Goal: Information Seeking & Learning: Learn about a topic

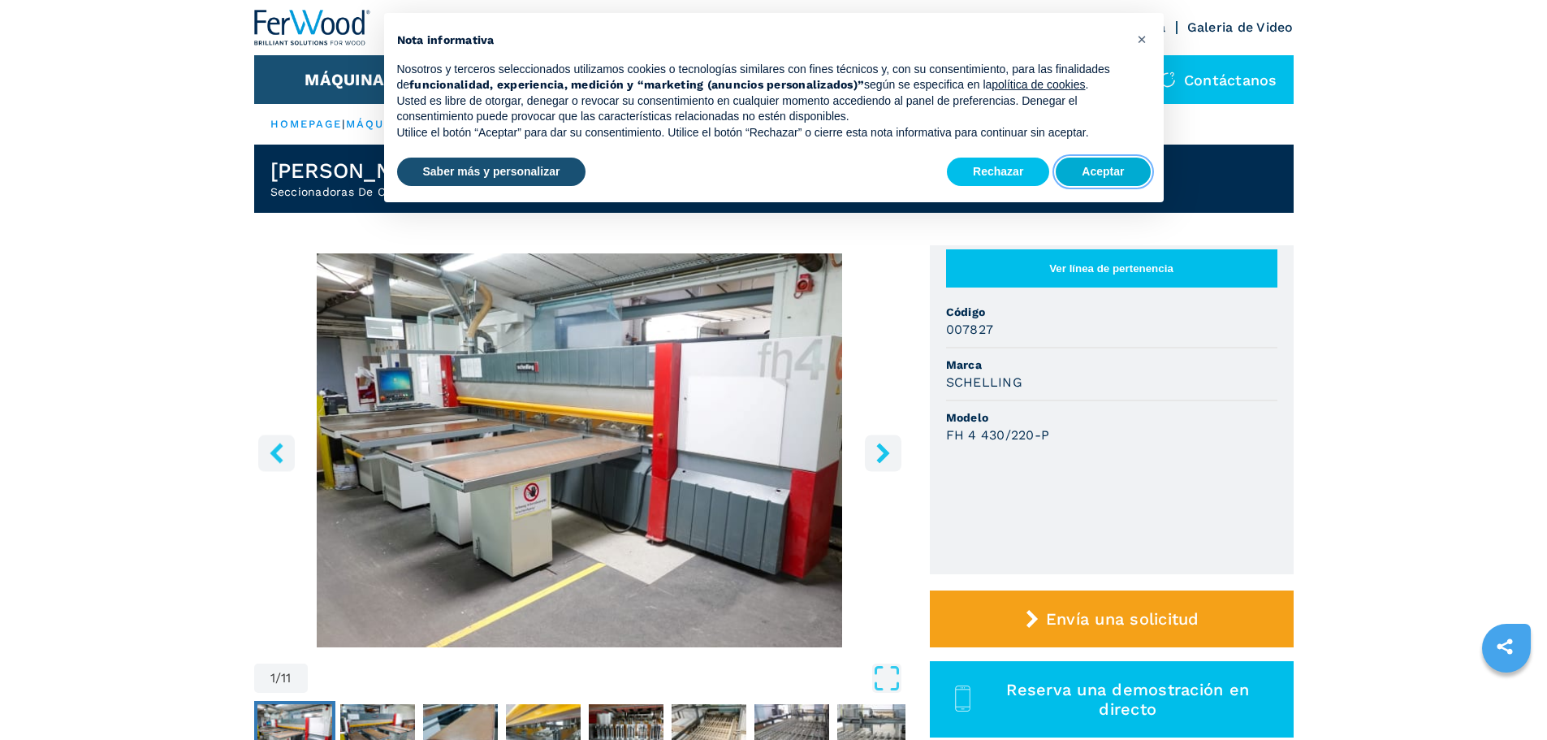
click at [1098, 175] on button "Aceptar" at bounding box center [1103, 172] width 94 height 29
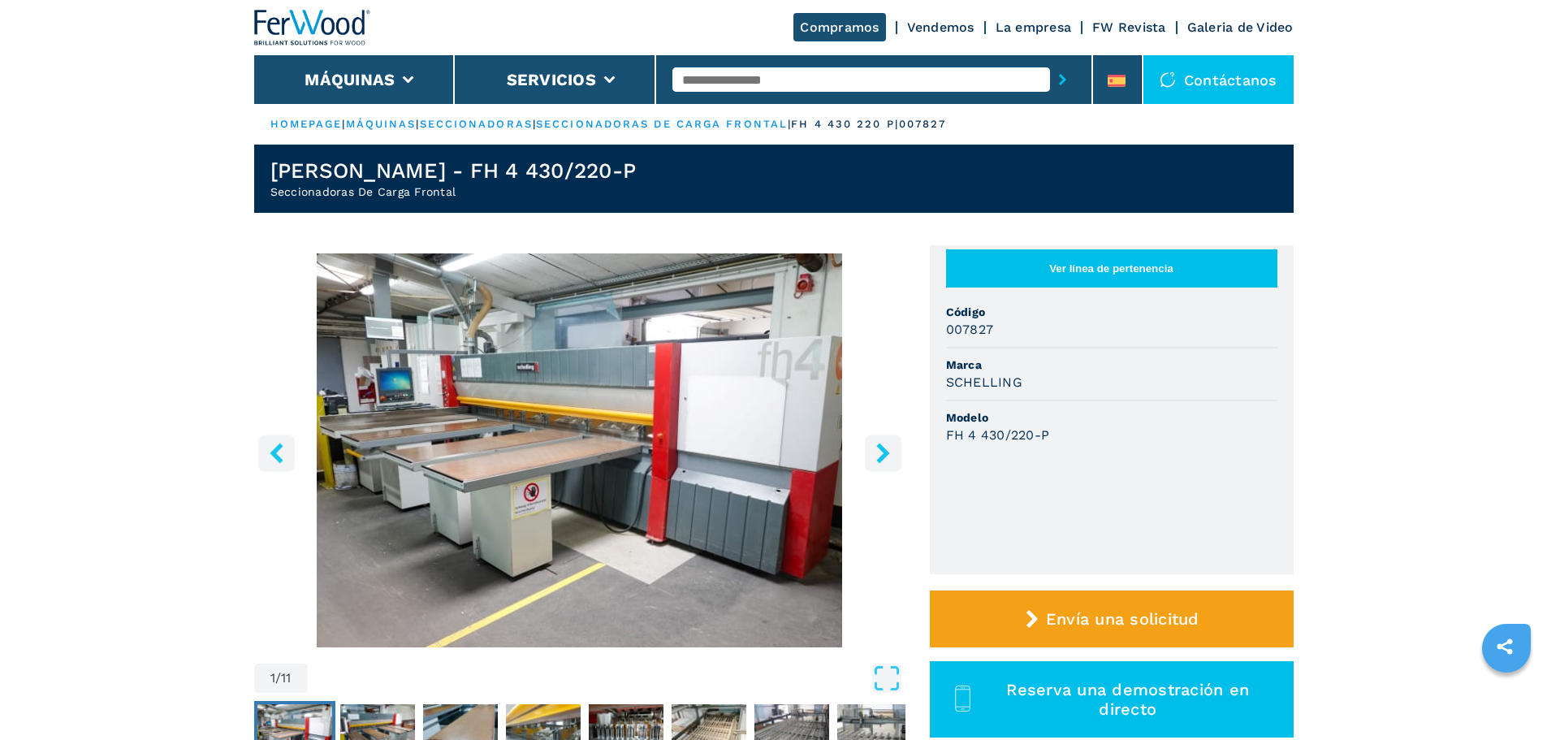
click at [885, 453] on icon "right-button" at bounding box center [882, 453] width 13 height 20
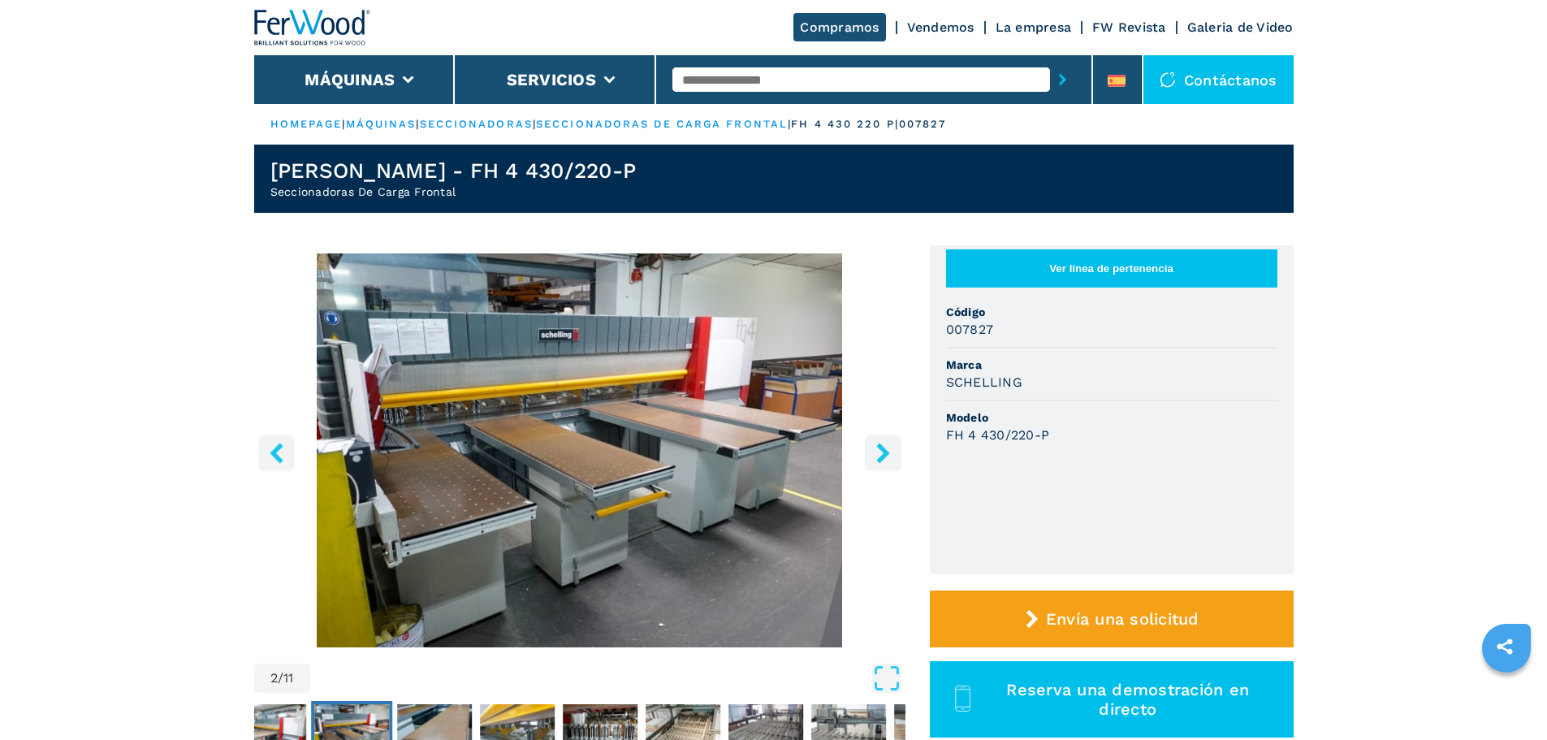
click at [885, 453] on icon "right-button" at bounding box center [882, 453] width 13 height 20
click at [886, 459] on icon "right-button" at bounding box center [883, 453] width 20 height 20
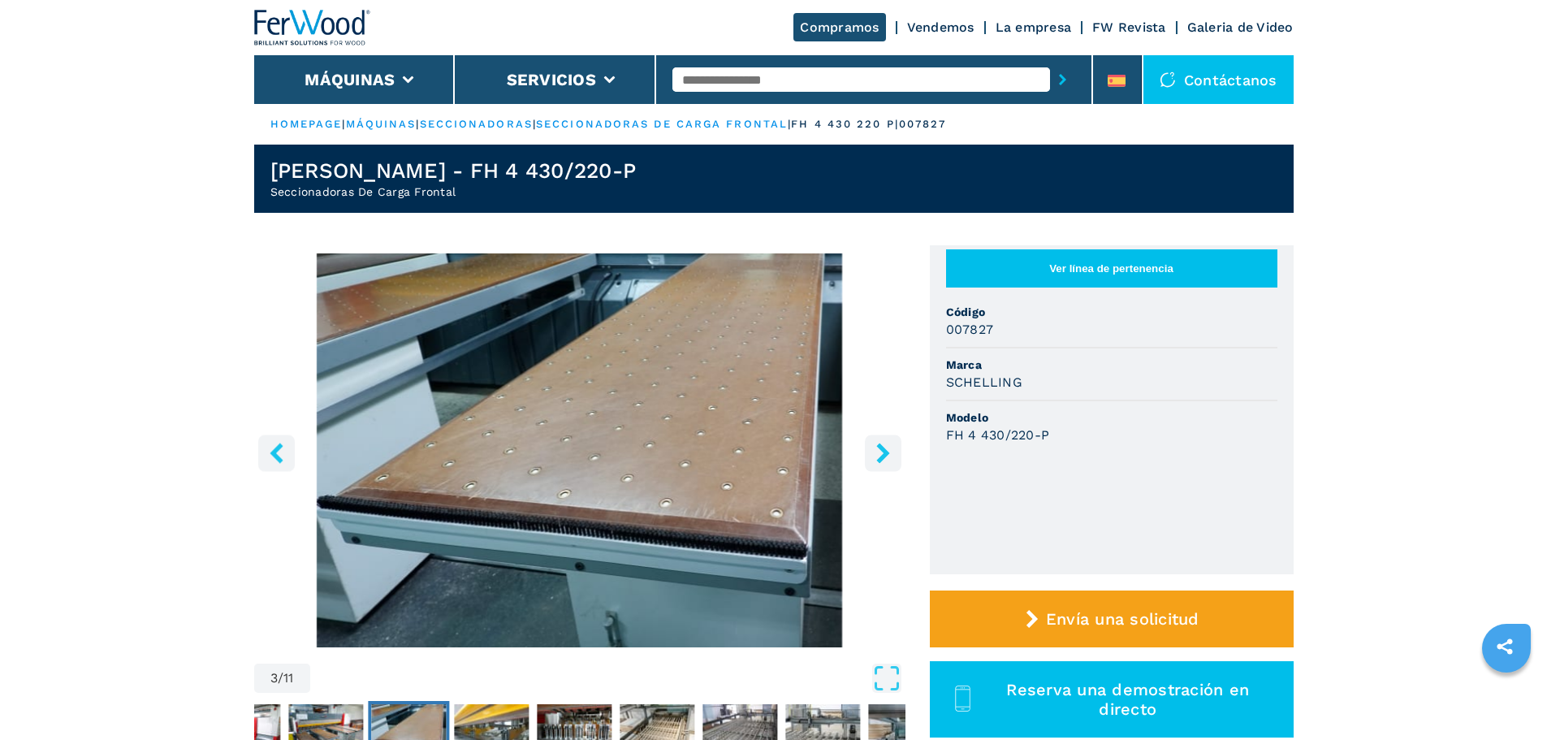
click at [886, 459] on icon "right-button" at bounding box center [883, 453] width 20 height 20
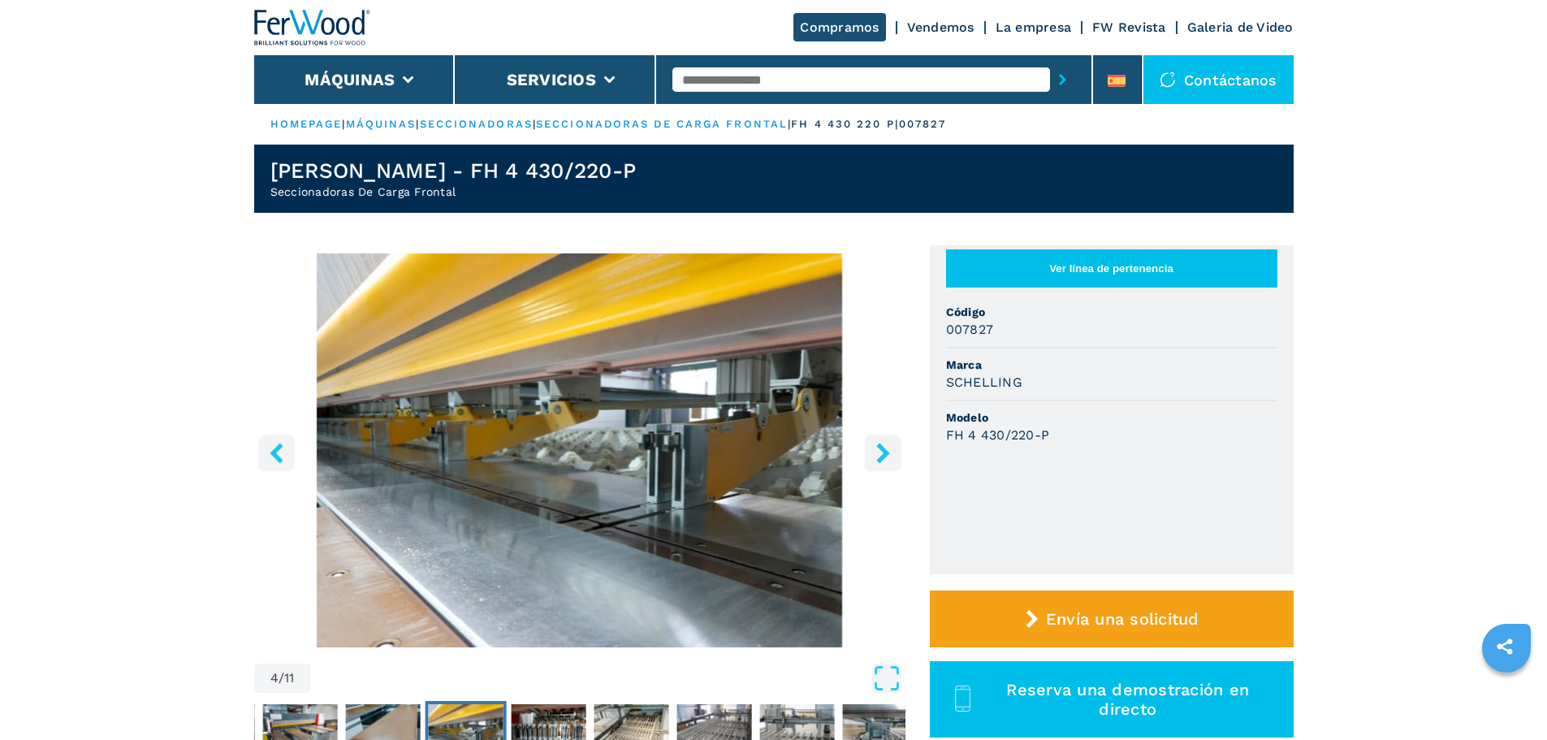
click at [886, 459] on icon "right-button" at bounding box center [883, 453] width 20 height 20
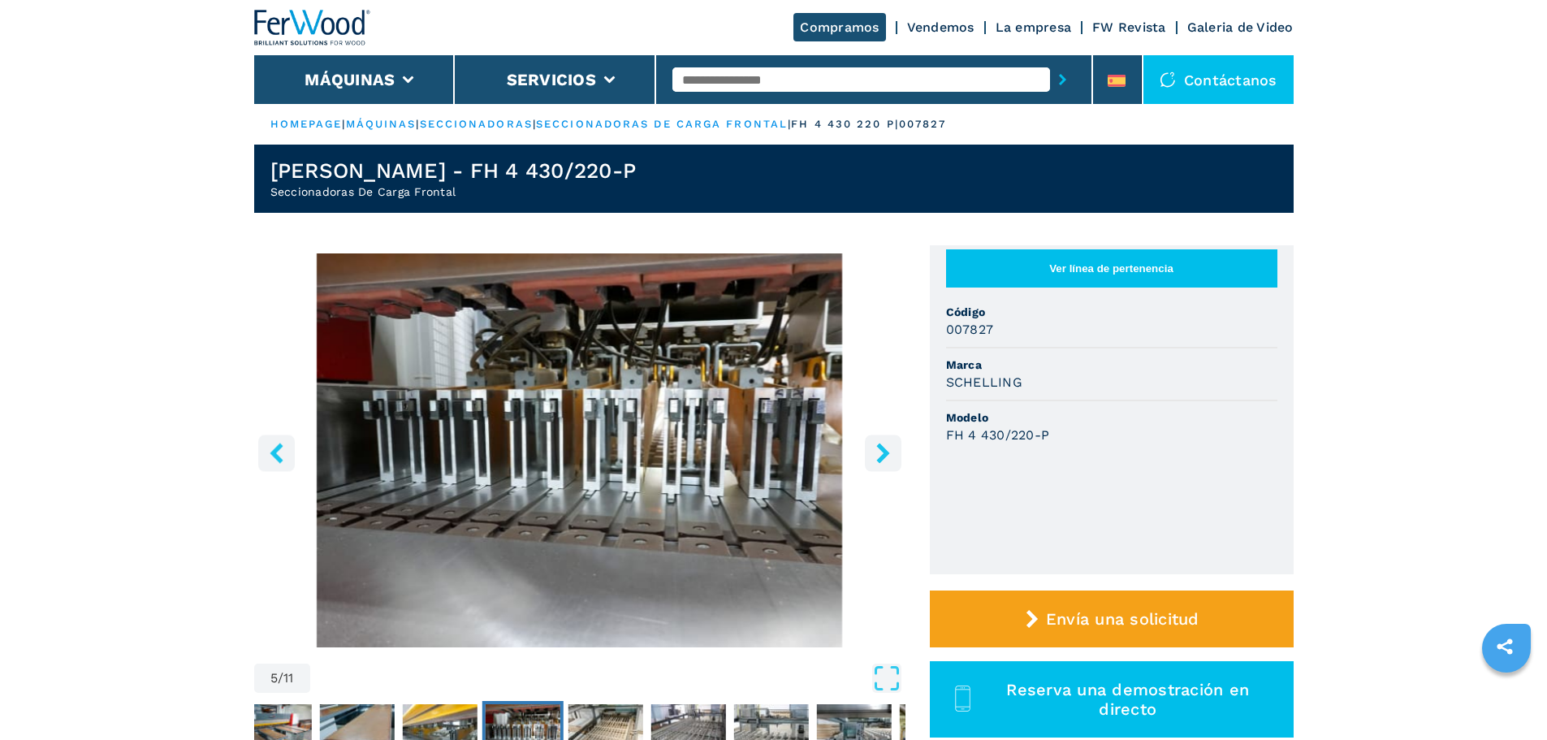
click at [886, 459] on icon "right-button" at bounding box center [883, 453] width 20 height 20
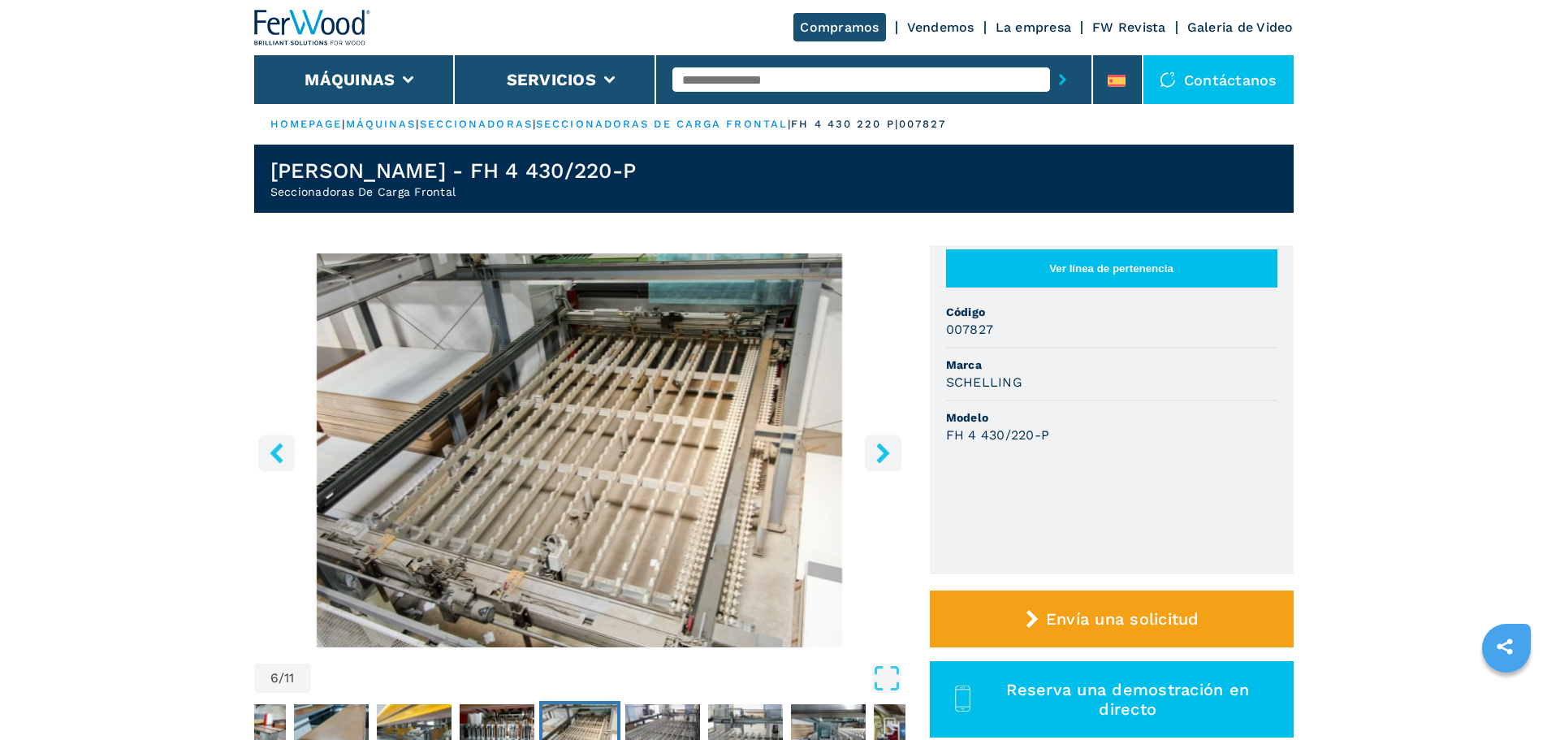
click at [886, 459] on icon "right-button" at bounding box center [883, 453] width 20 height 20
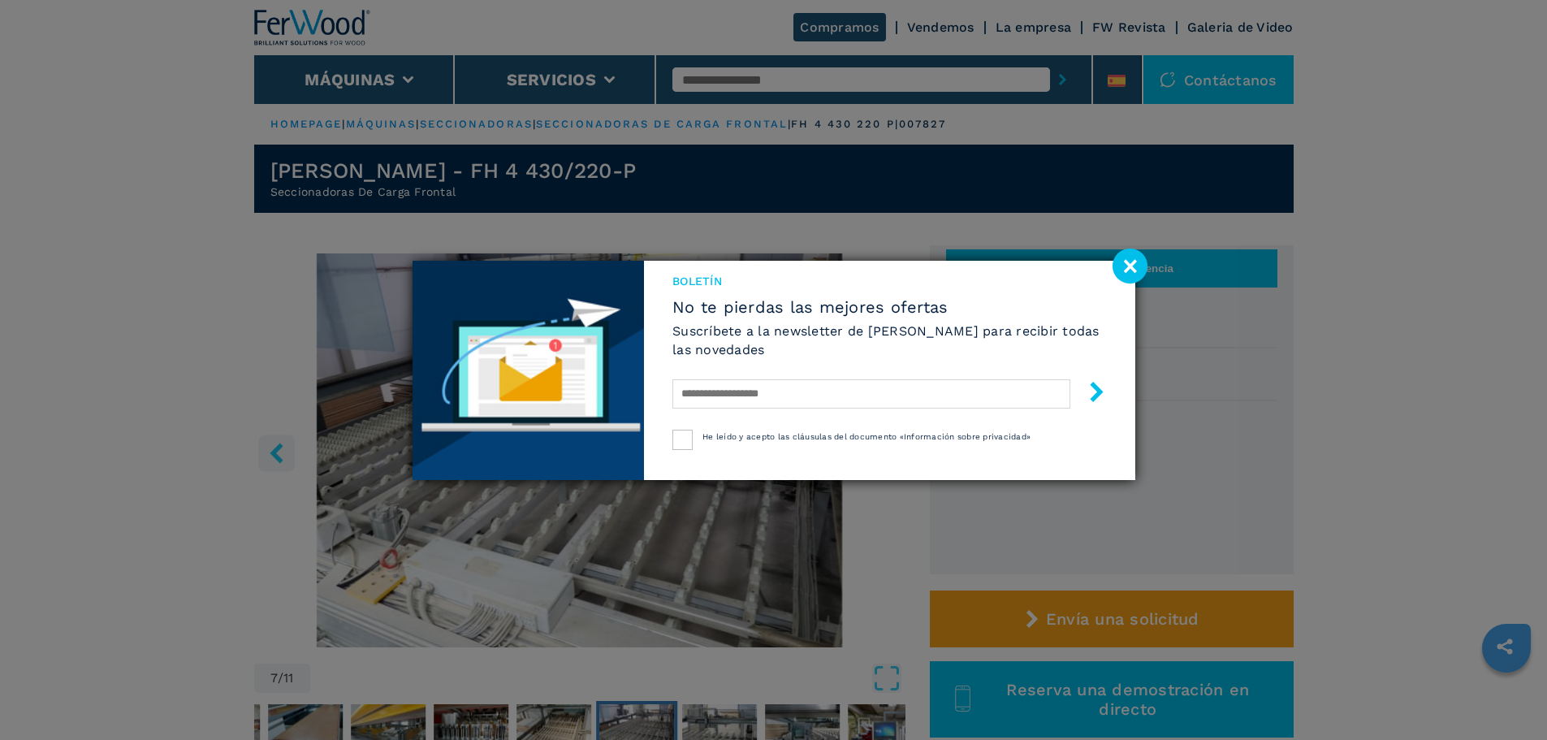
click at [886, 459] on div "Boletín No te pierdas las mejores ofertas Suscríbete a la newsletter de [PERSON…" at bounding box center [889, 370] width 490 height 219
click at [1125, 272] on image at bounding box center [1130, 265] width 35 height 35
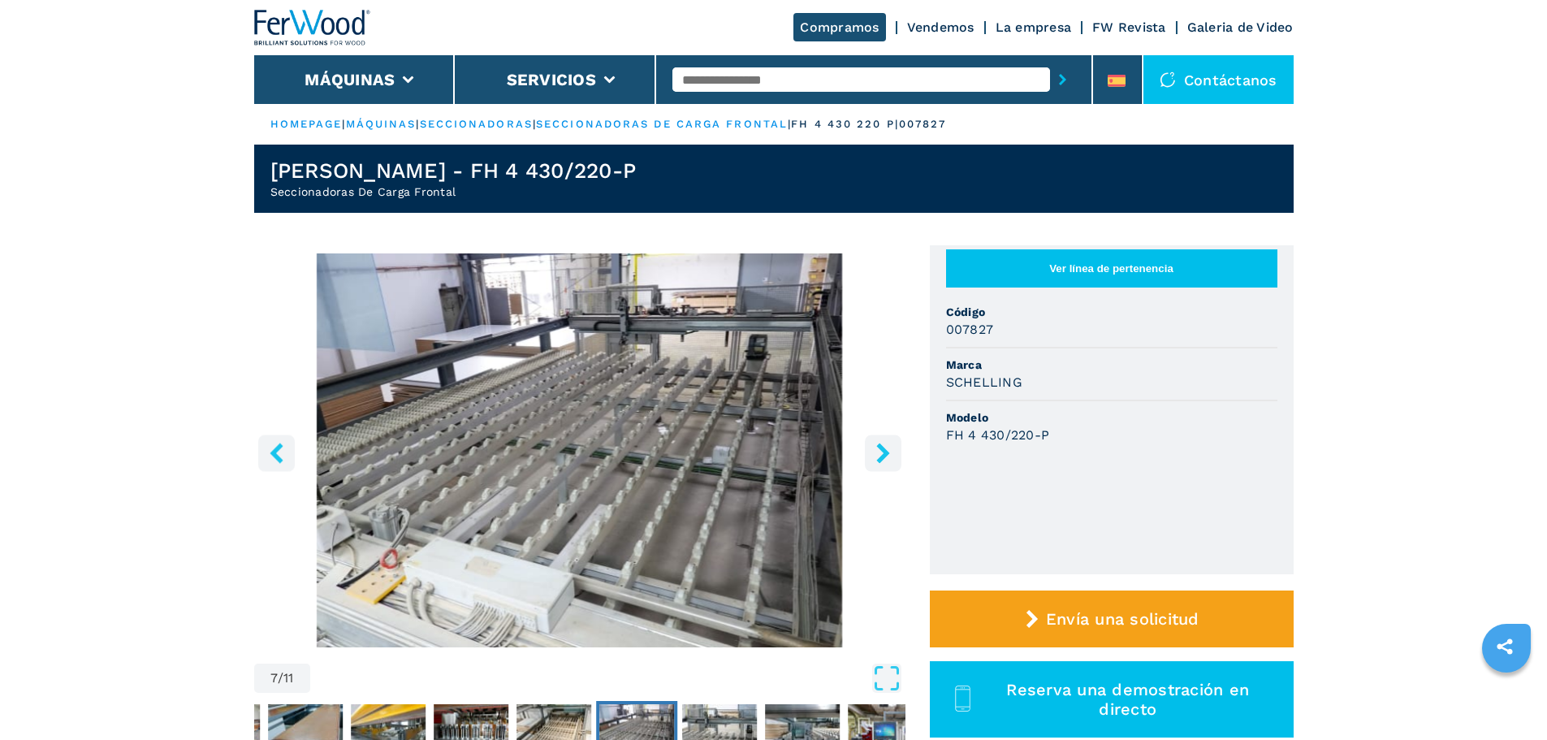
click at [892, 459] on icon "right-button" at bounding box center [883, 453] width 20 height 20
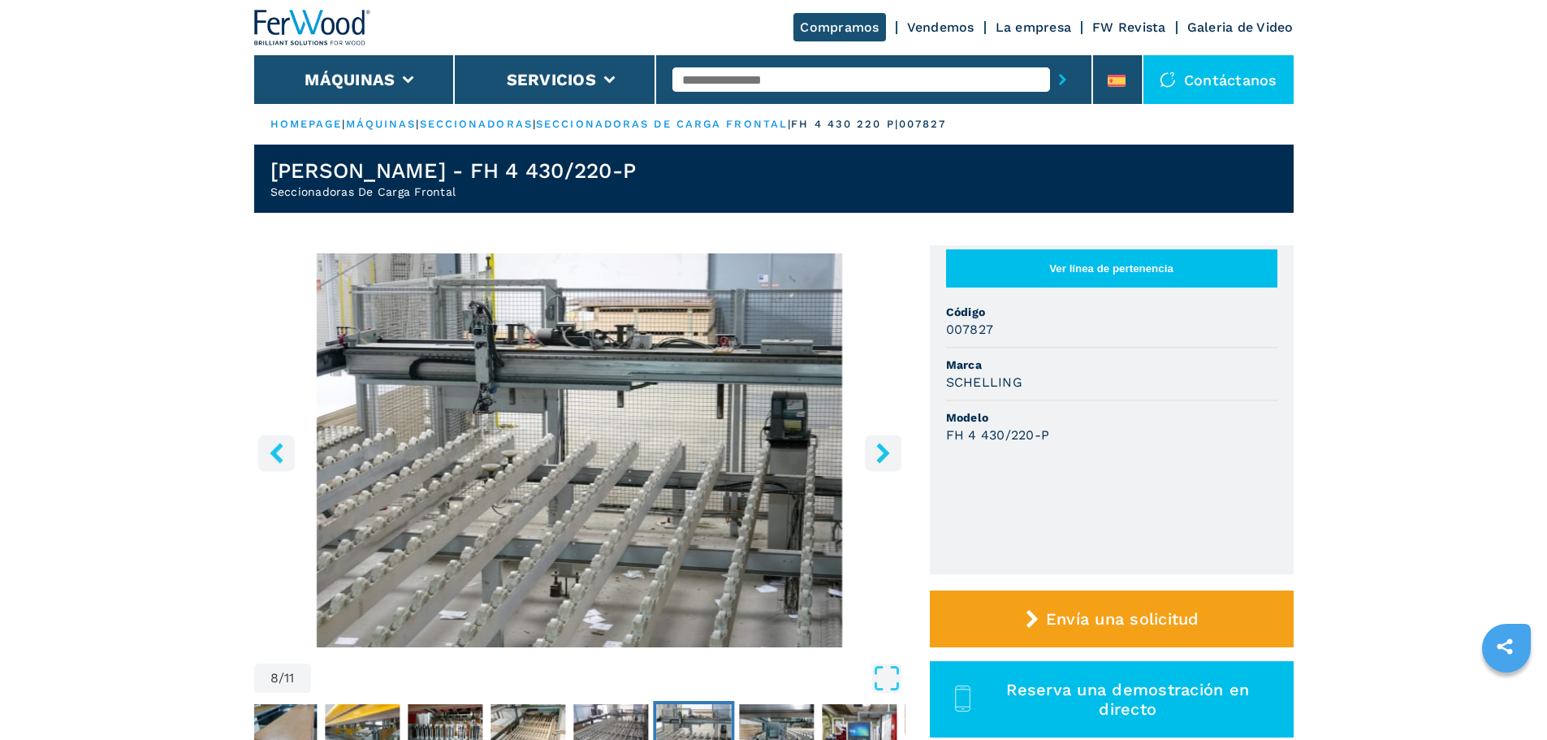
click at [892, 459] on icon "right-button" at bounding box center [883, 453] width 20 height 20
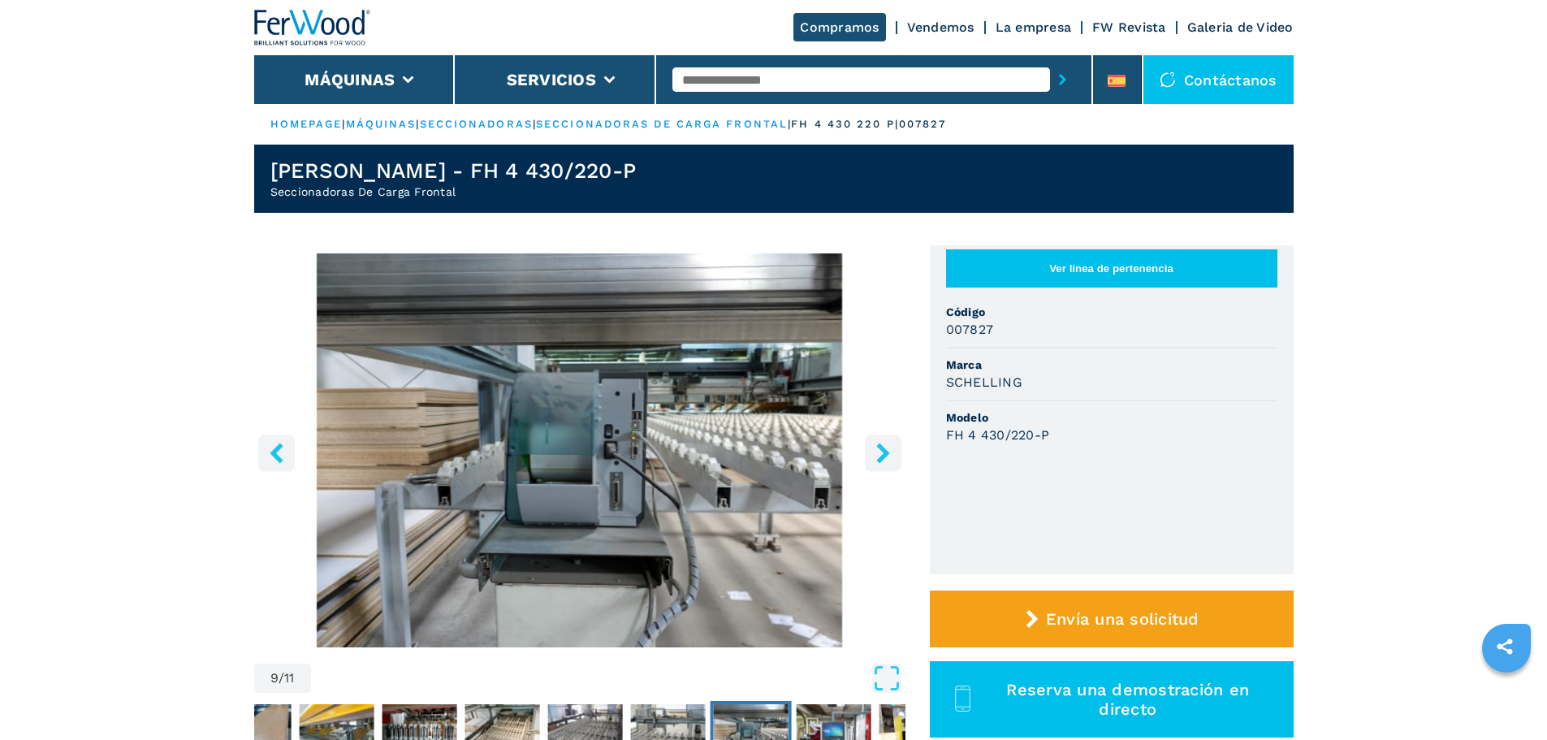
click at [892, 459] on icon "right-button" at bounding box center [883, 453] width 20 height 20
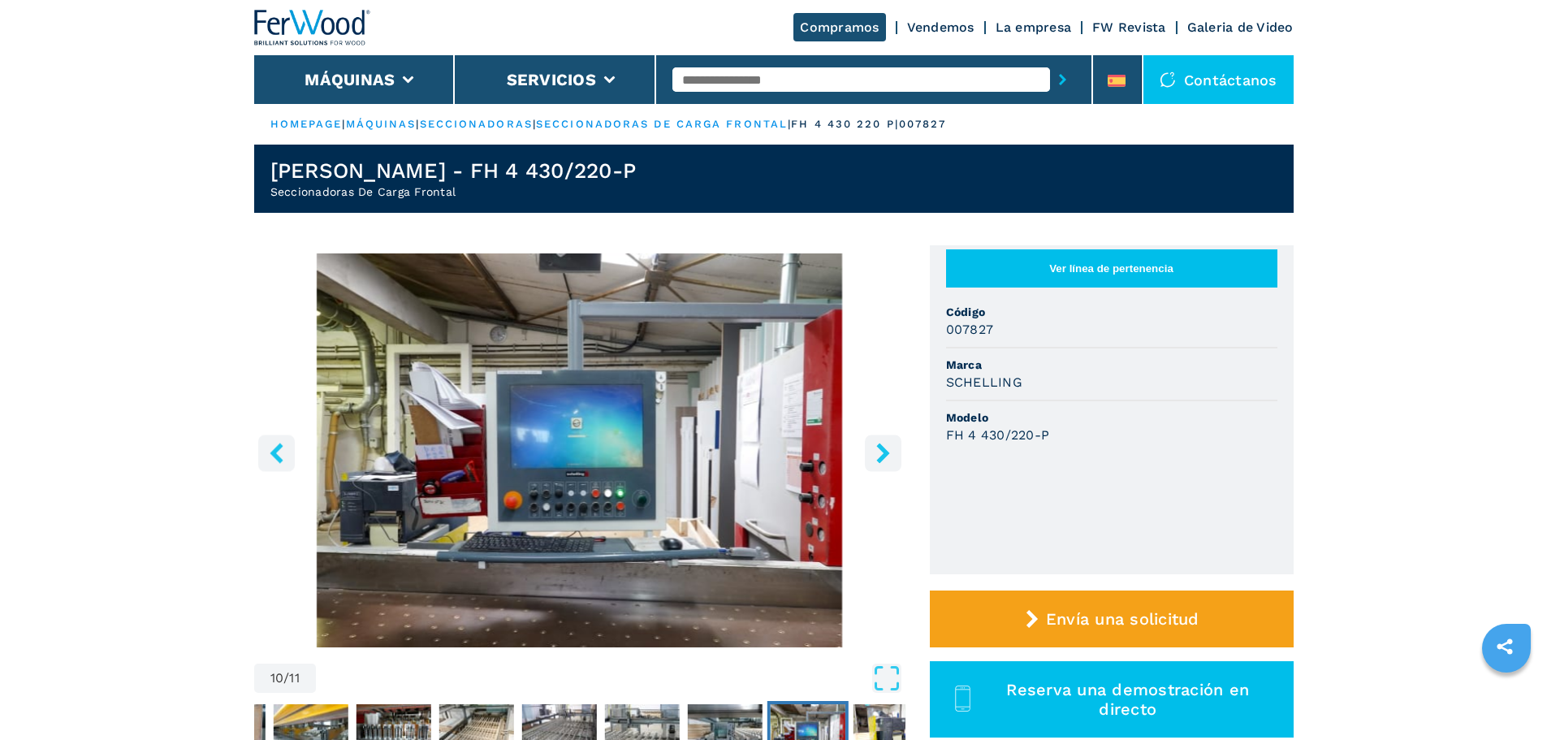
click at [892, 459] on icon "right-button" at bounding box center [883, 453] width 20 height 20
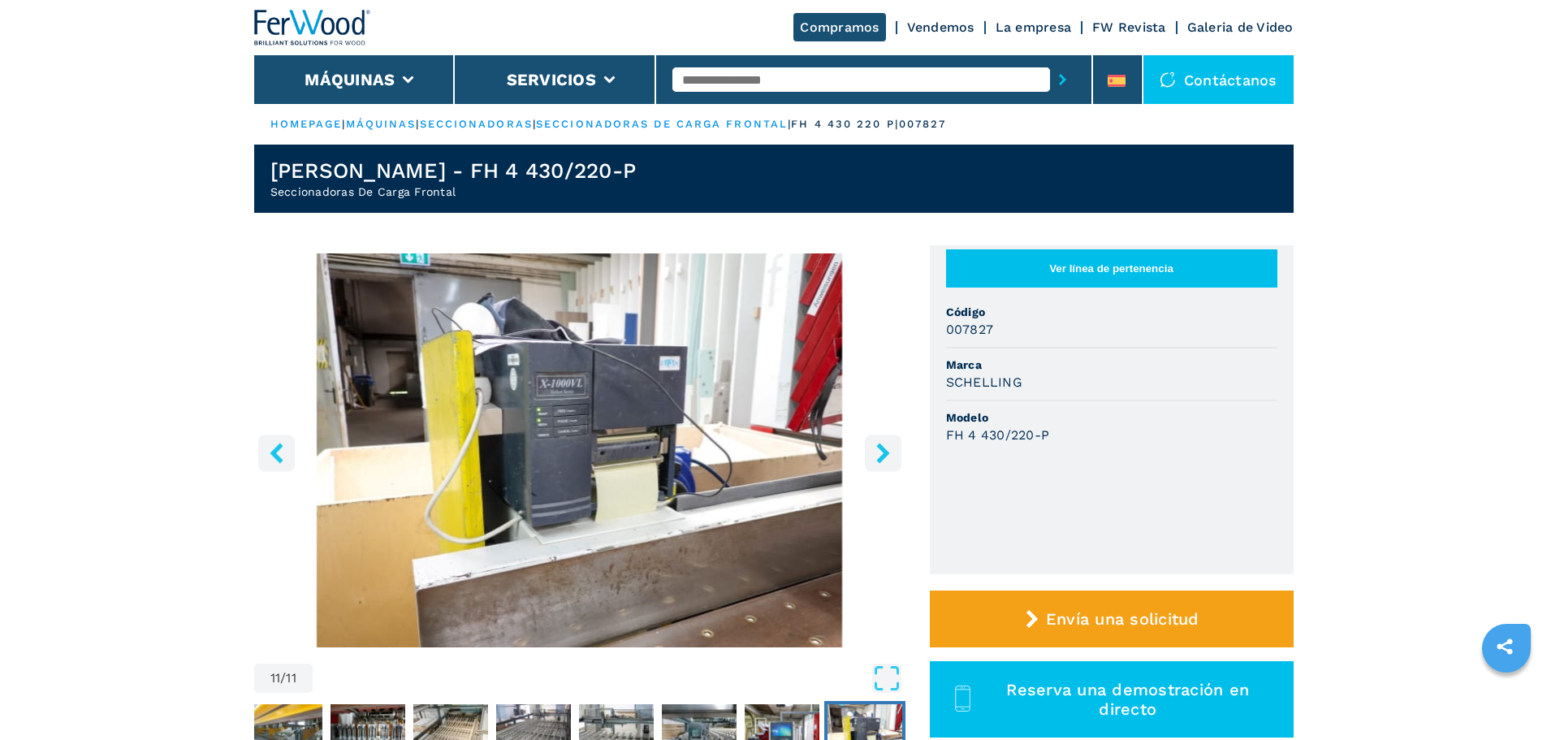
click at [892, 459] on icon "right-button" at bounding box center [883, 453] width 20 height 20
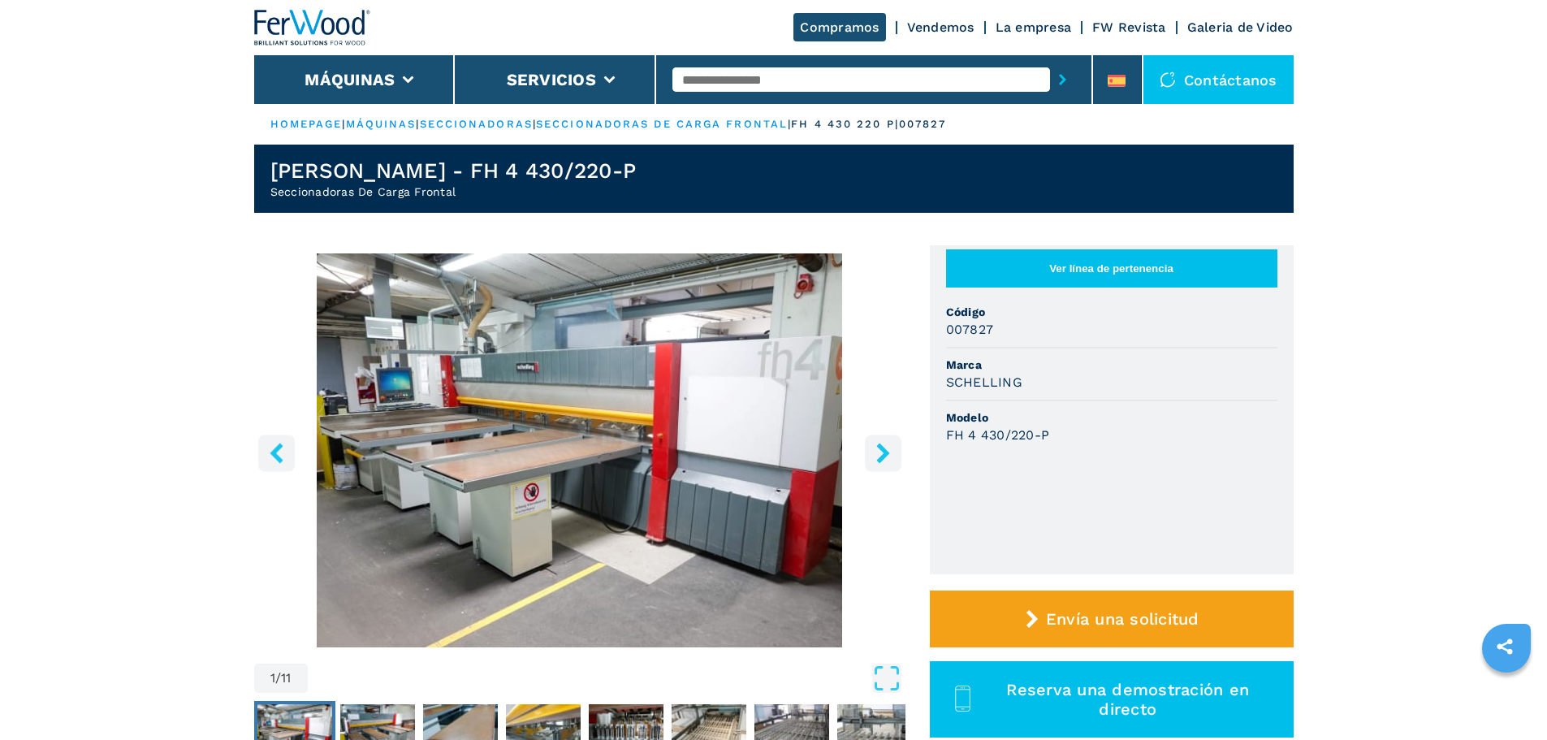
click at [892, 459] on icon "right-button" at bounding box center [883, 453] width 20 height 20
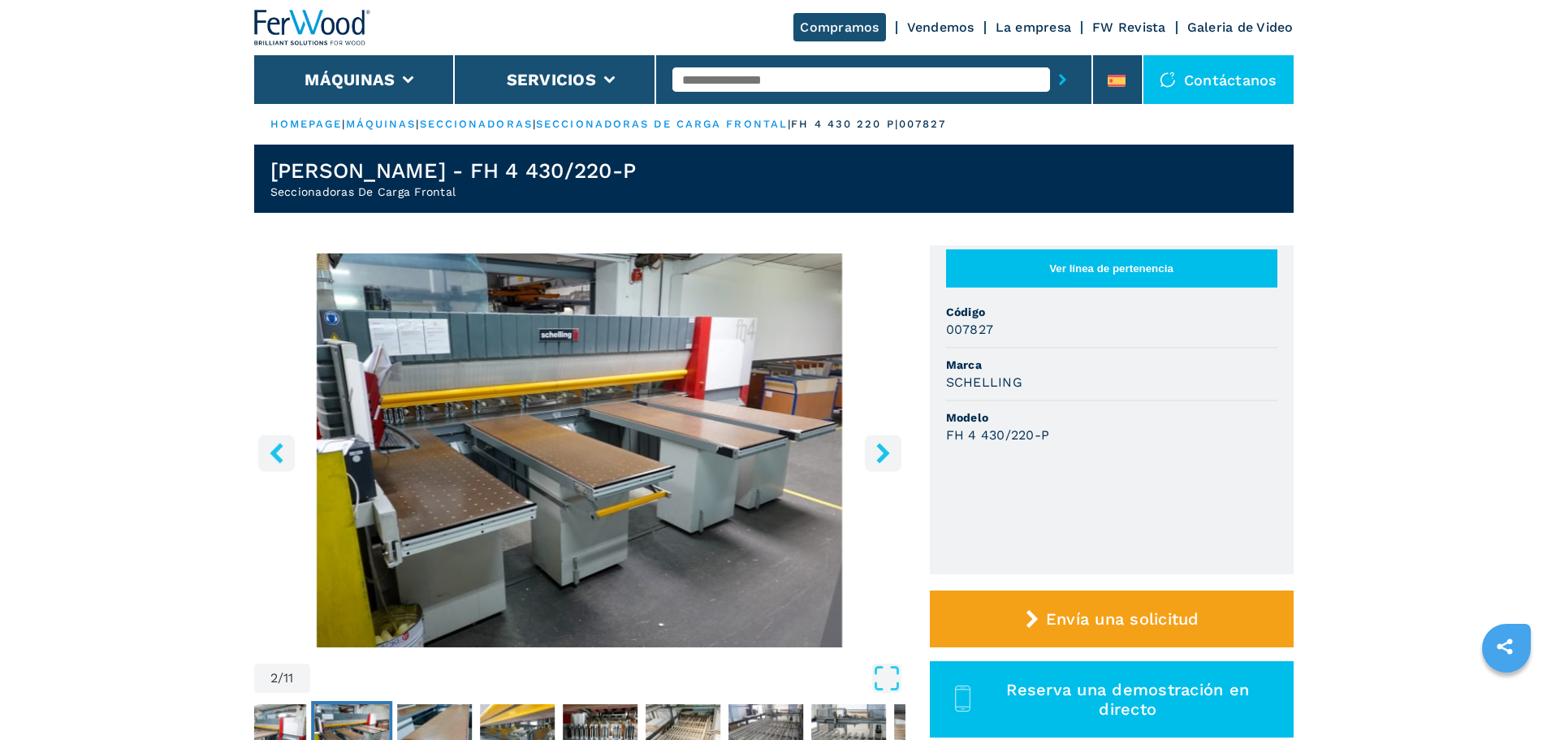
click at [892, 459] on icon "right-button" at bounding box center [883, 453] width 20 height 20
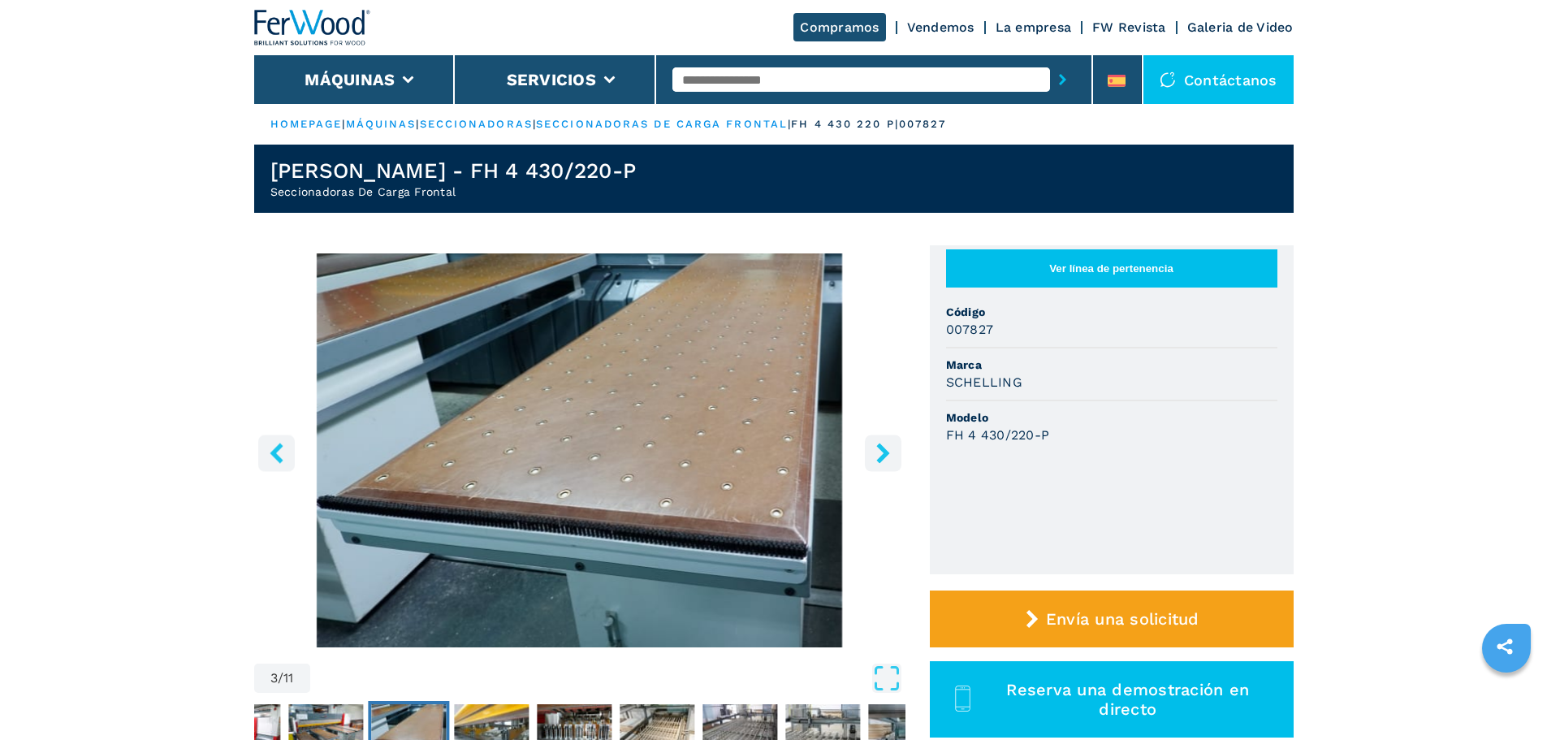
click at [892, 459] on icon "right-button" at bounding box center [883, 453] width 20 height 20
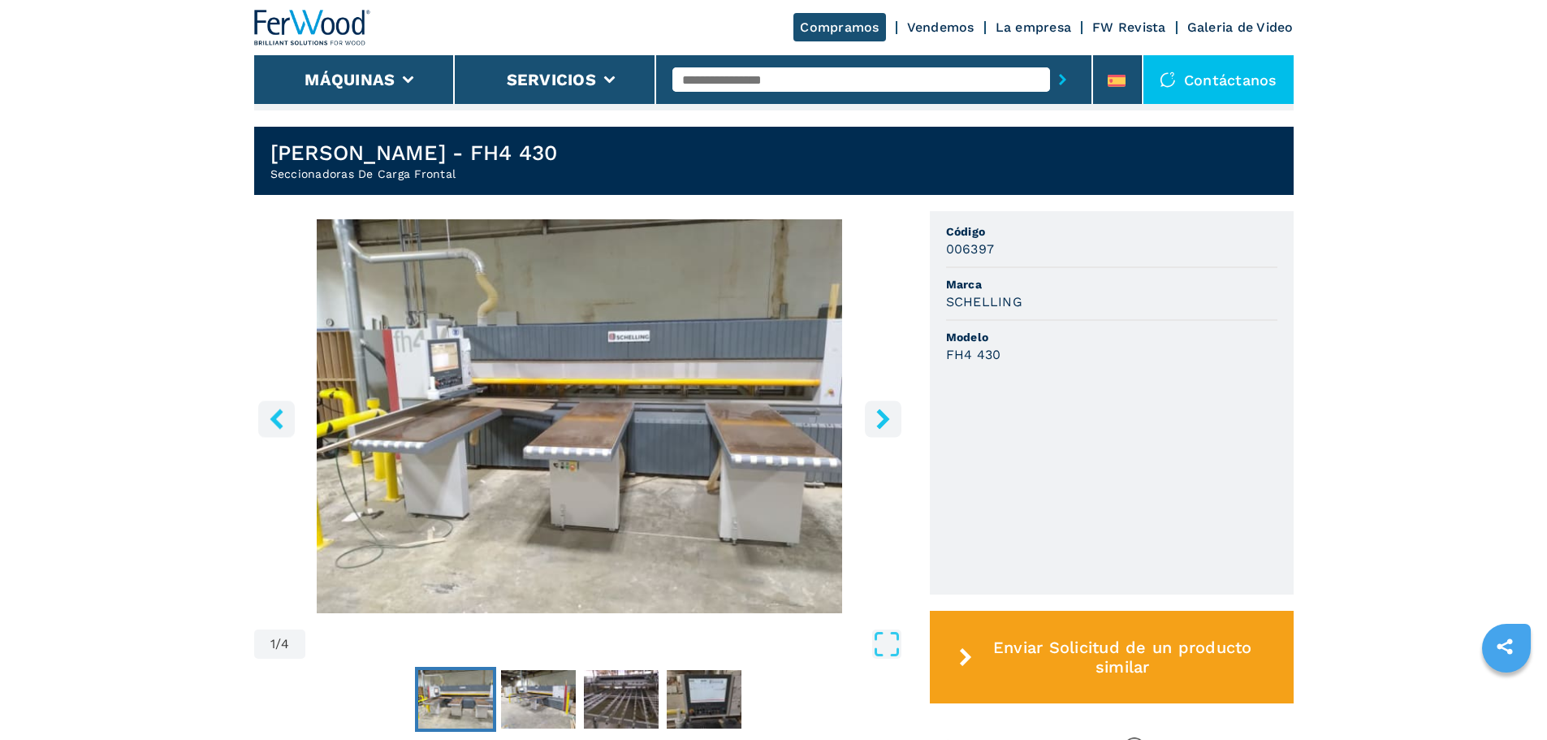
scroll to position [433, 0]
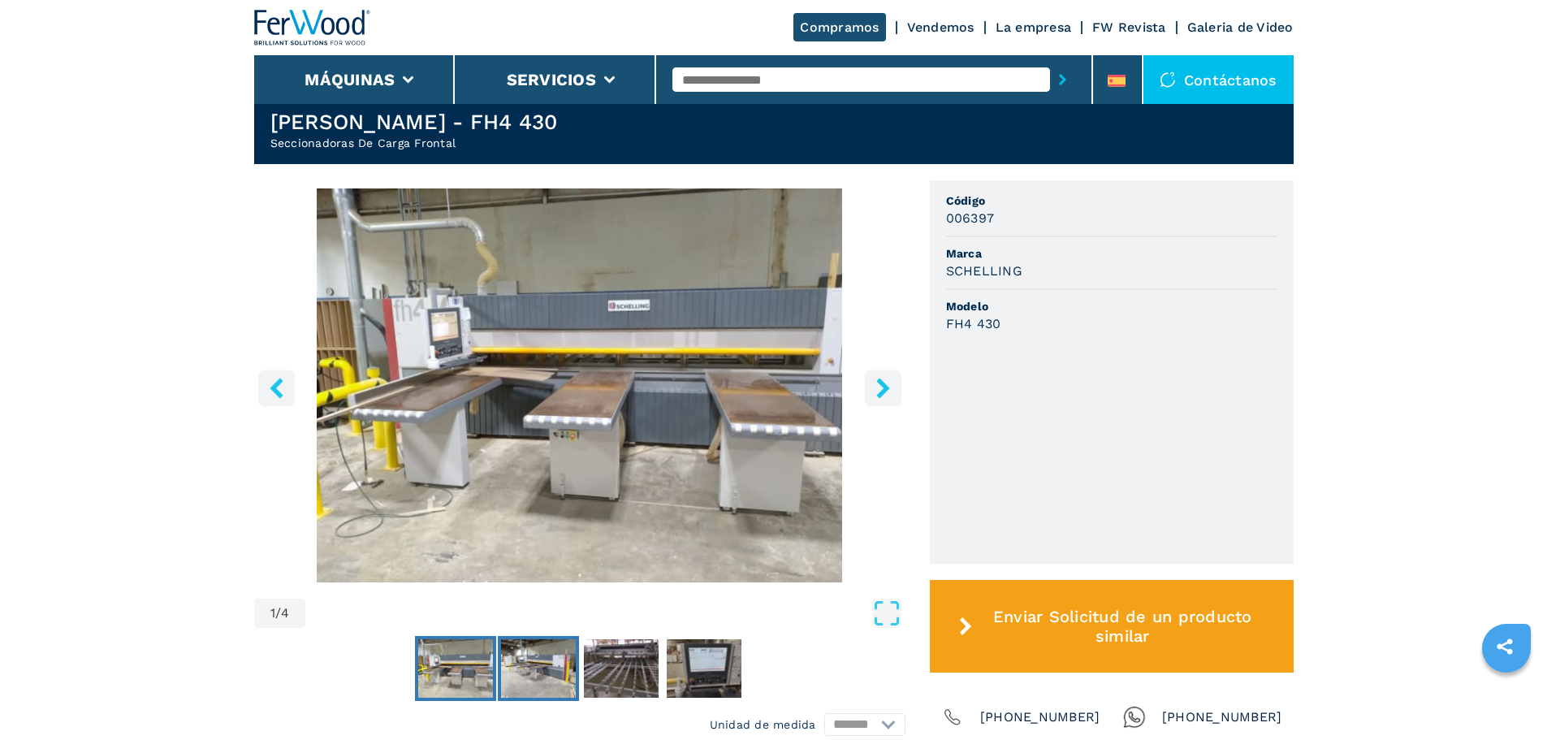
click at [557, 672] on img "Go to Slide 2" at bounding box center [538, 668] width 75 height 58
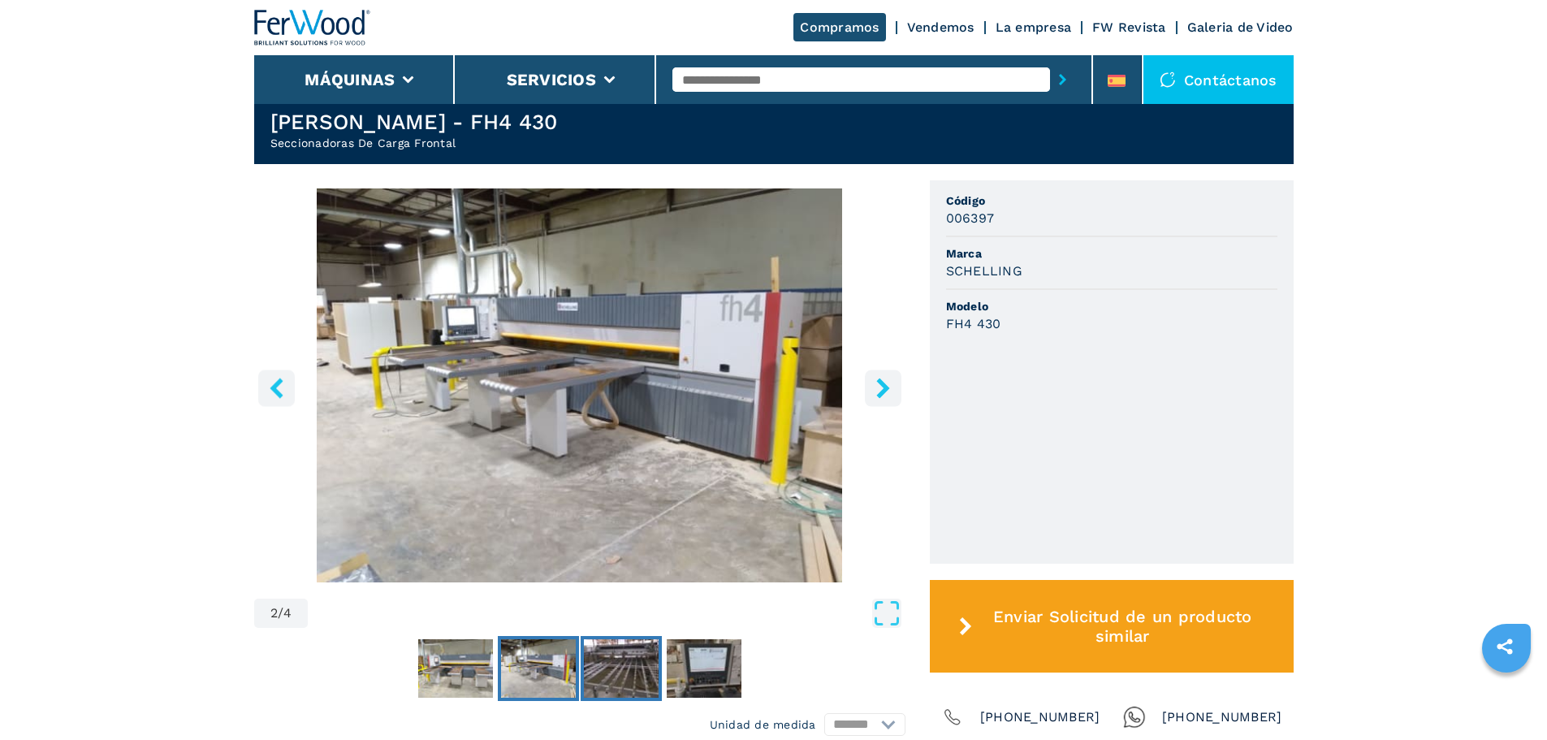
click at [629, 667] on img "Go to Slide 3" at bounding box center [621, 668] width 75 height 58
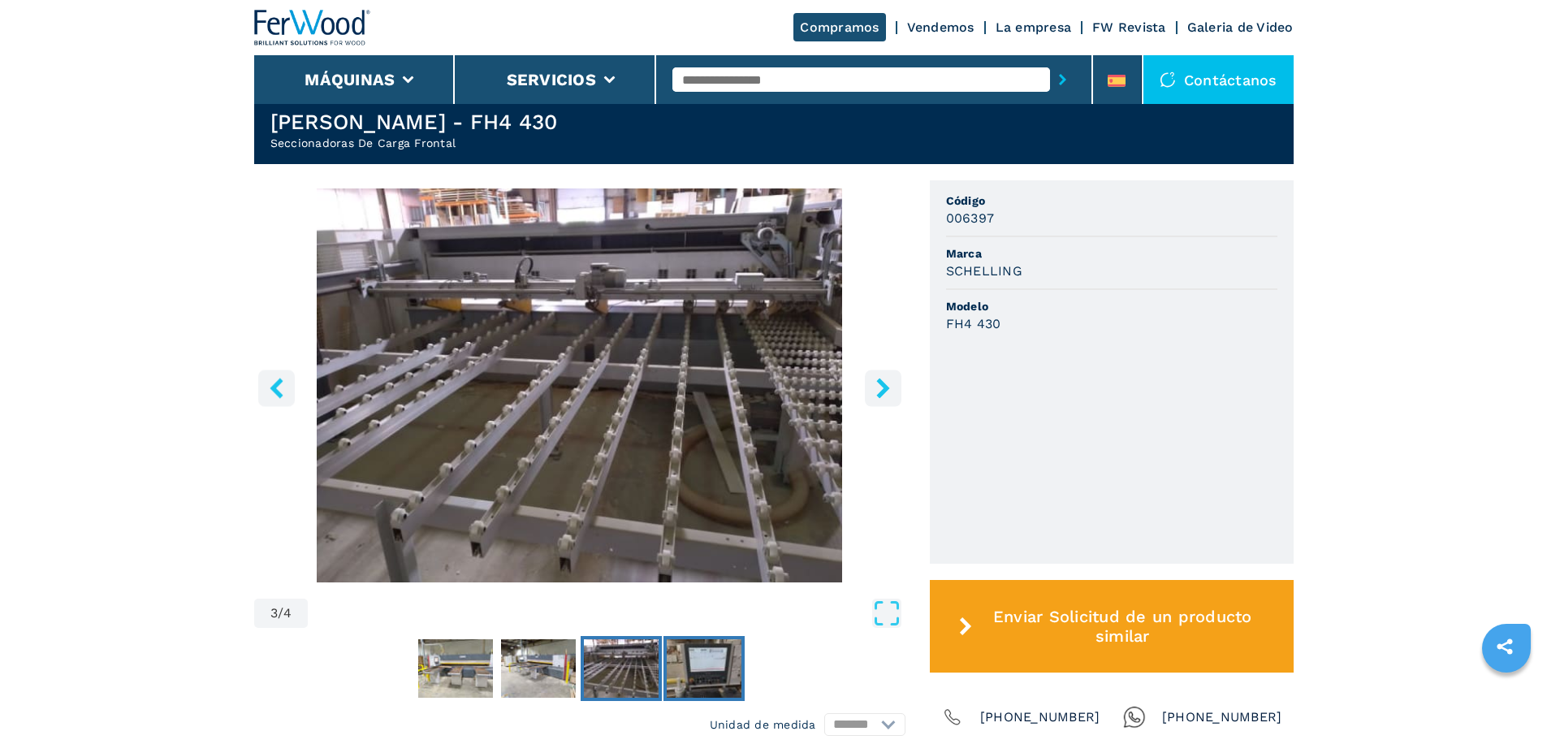
click at [681, 663] on img "Go to Slide 4" at bounding box center [704, 668] width 75 height 58
